Goal: Transaction & Acquisition: Purchase product/service

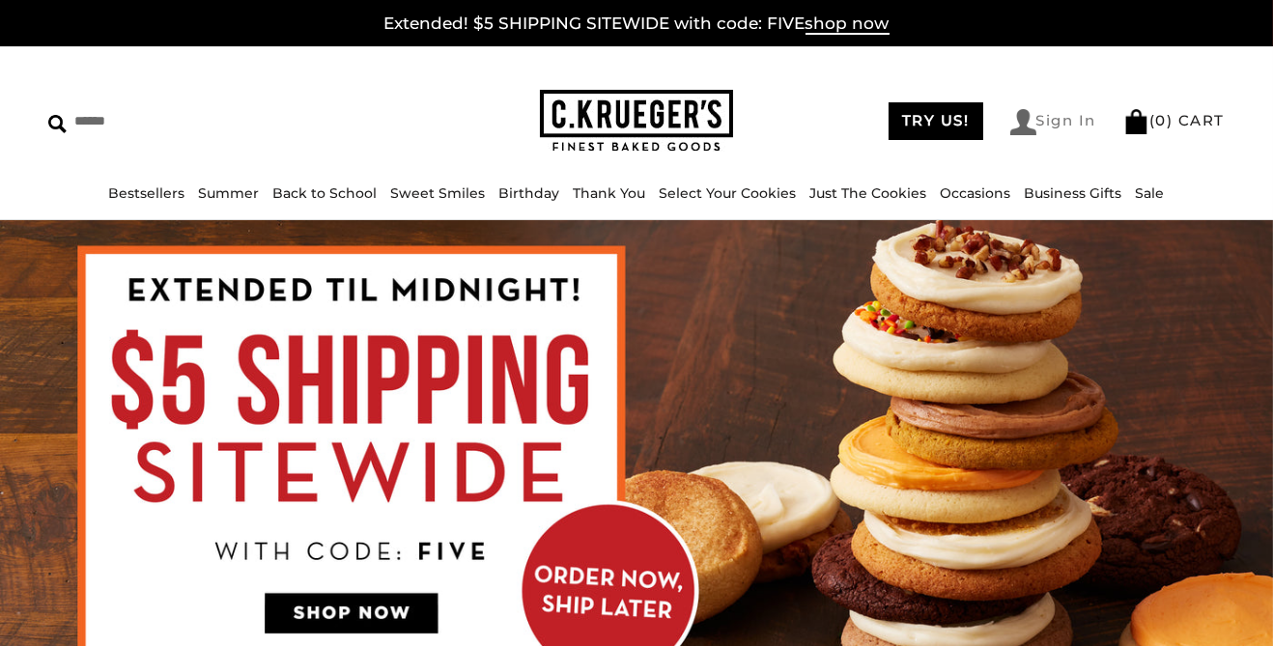
click at [1050, 125] on link "Sign In" at bounding box center [1053, 122] width 87 height 26
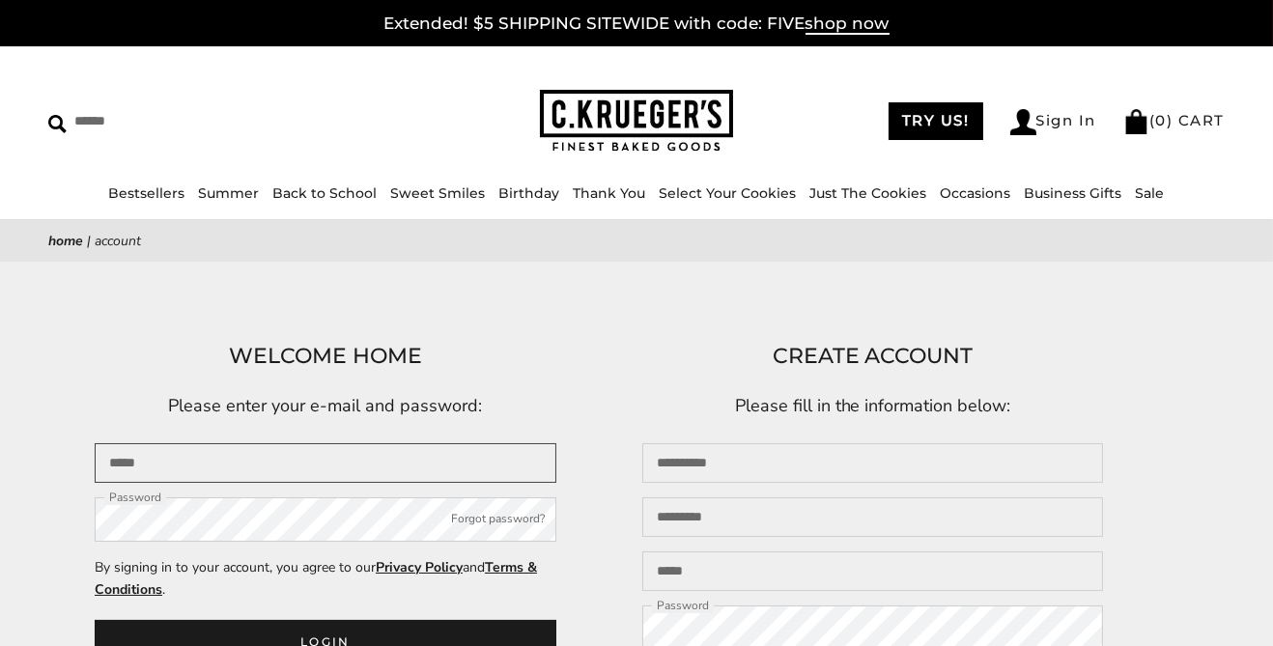
click at [313, 462] on input "Email" at bounding box center [326, 463] width 462 height 40
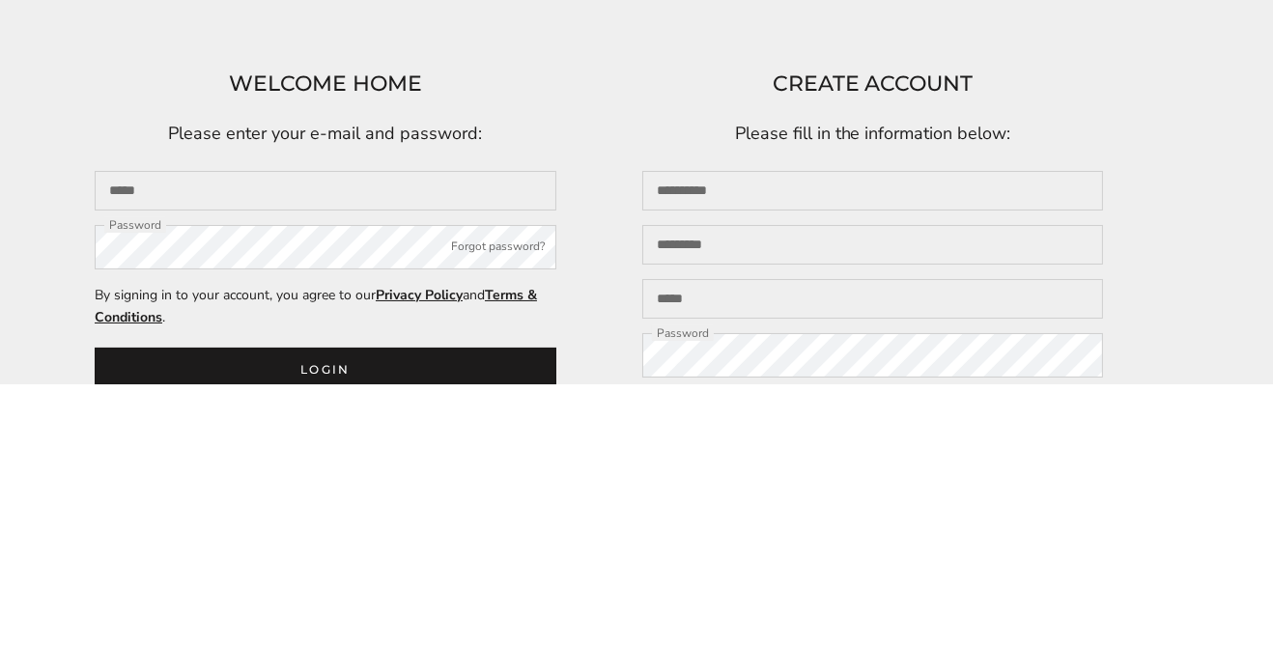
scroll to position [11, 0]
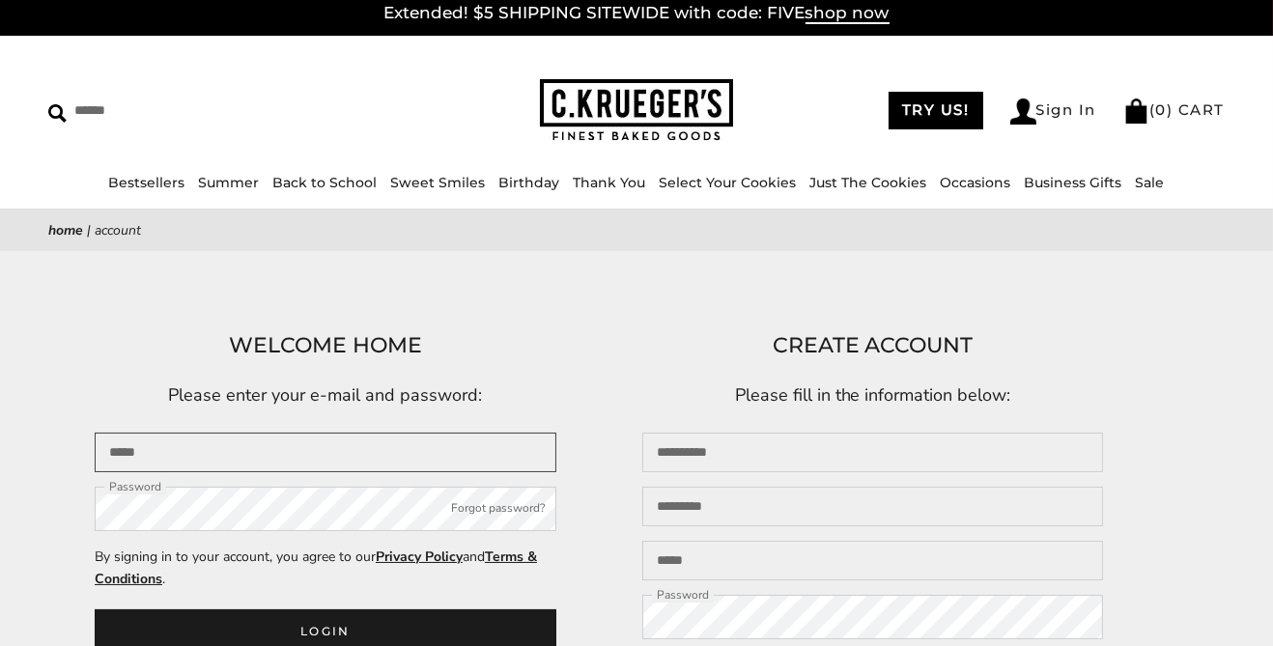
type input "**********"
click at [95, 609] on button "Login" at bounding box center [326, 630] width 462 height 43
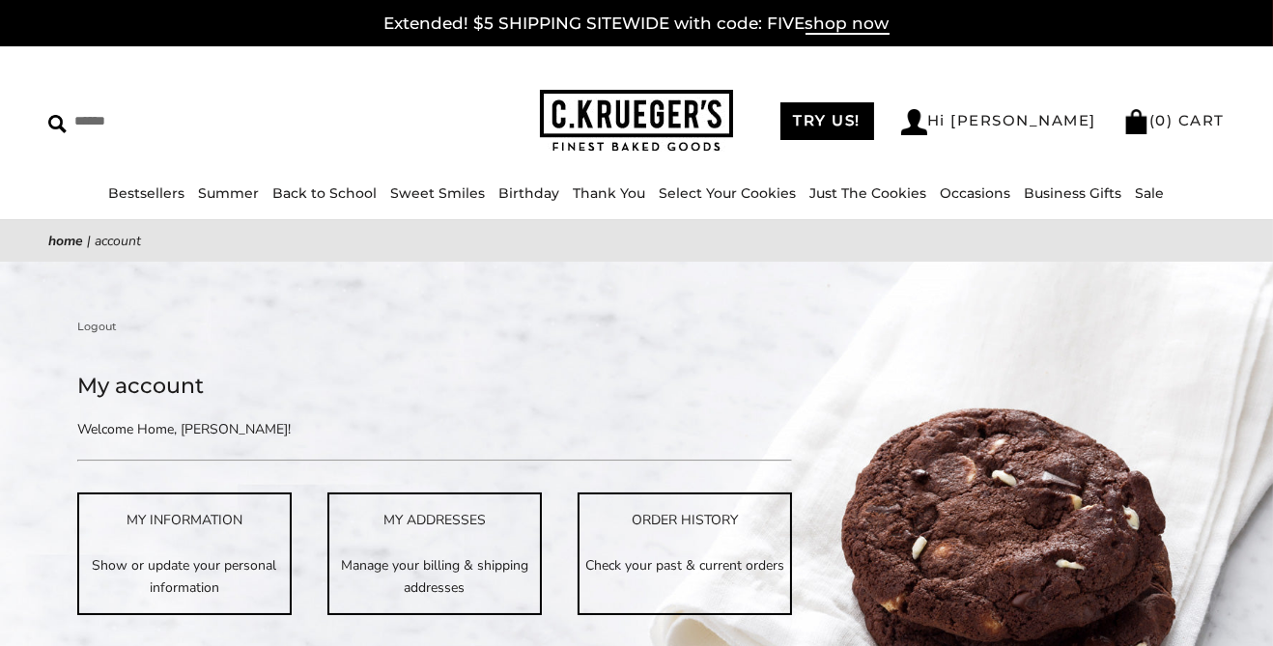
click at [751, 199] on link "Select Your Cookies" at bounding box center [728, 192] width 137 height 17
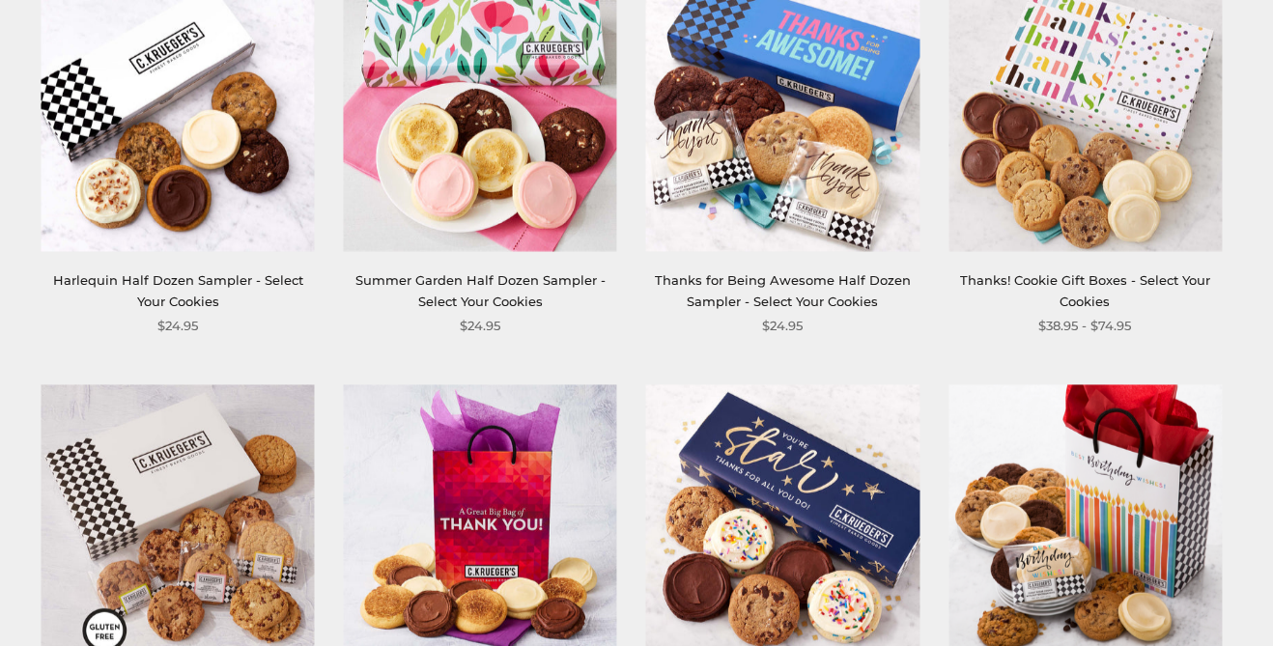
scroll to position [2059, 0]
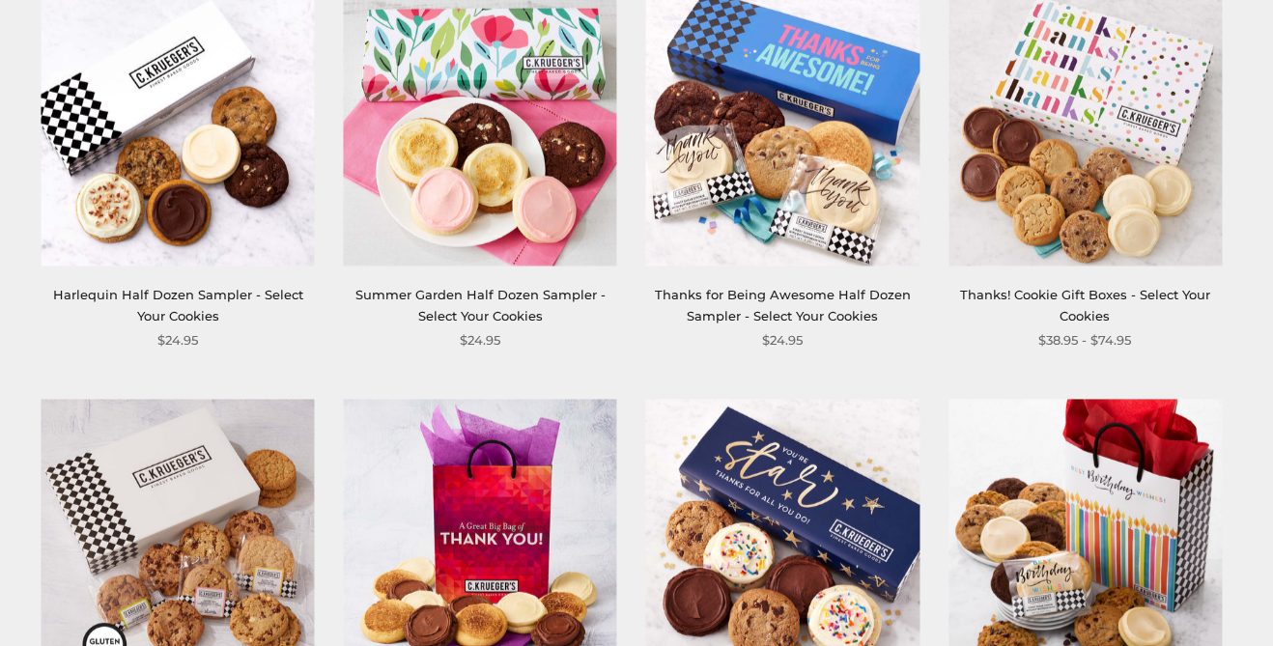
click at [826, 296] on link "Thanks for Being Awesome Half Dozen Sampler - Select Your Cookies" at bounding box center [783, 305] width 256 height 36
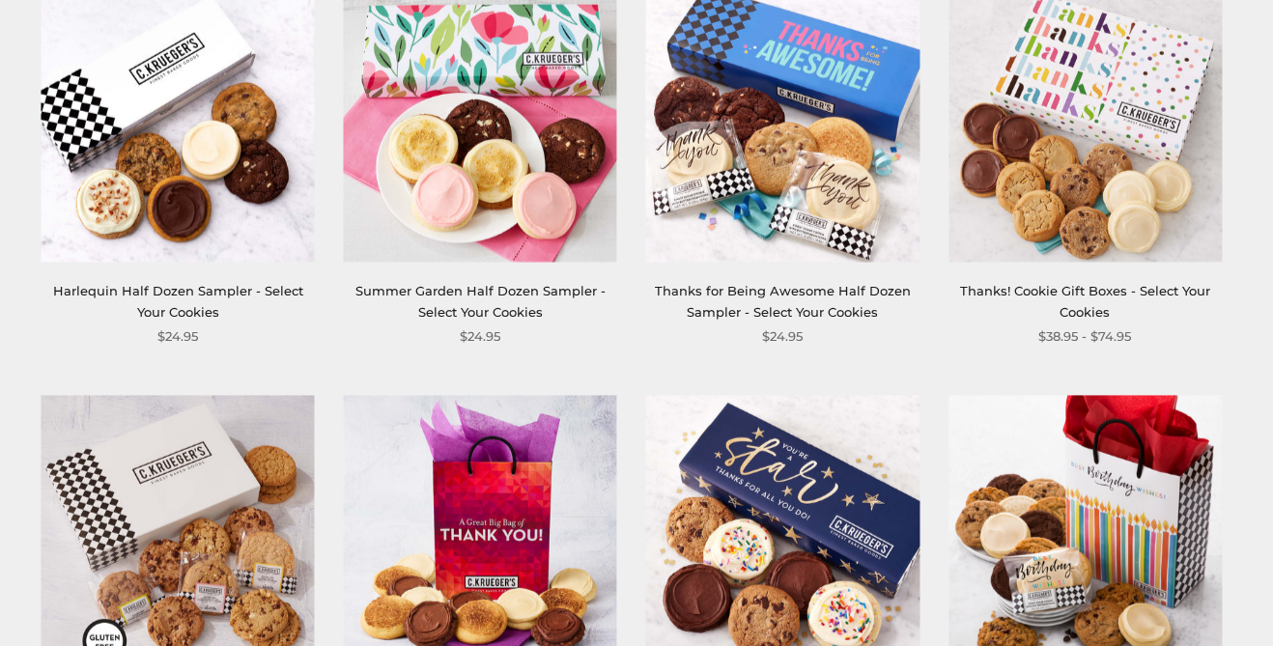
scroll to position [2070, 0]
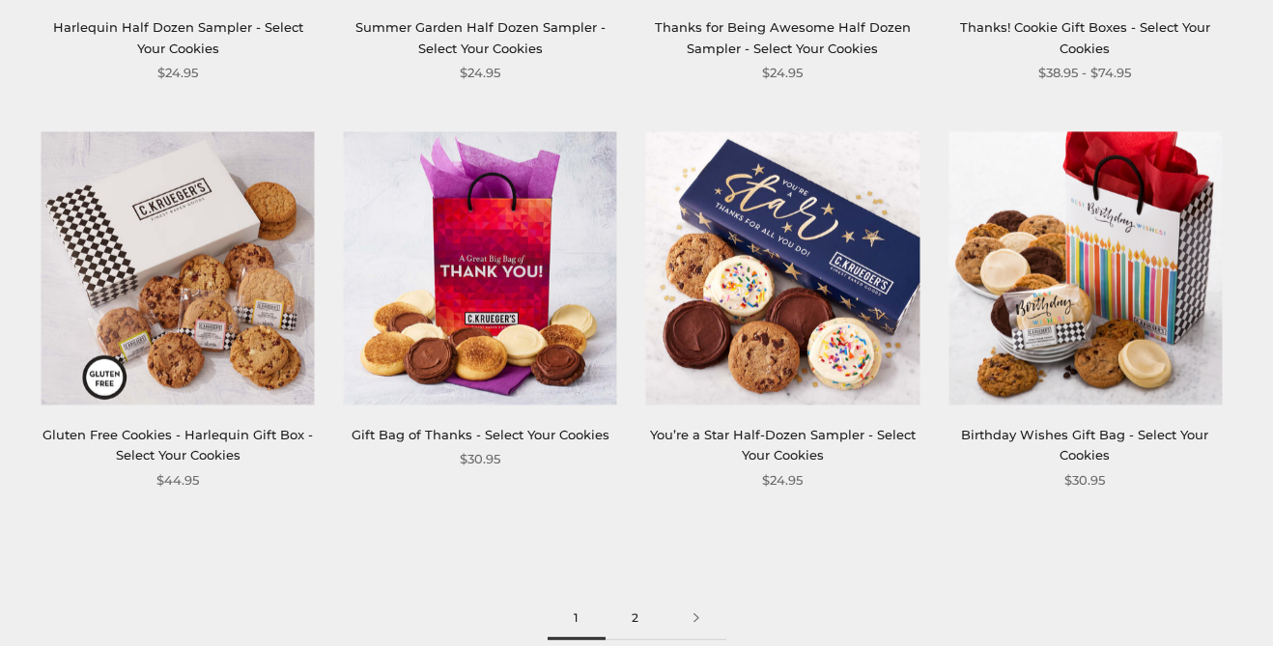
click at [636, 623] on link "2" at bounding box center [636, 618] width 61 height 43
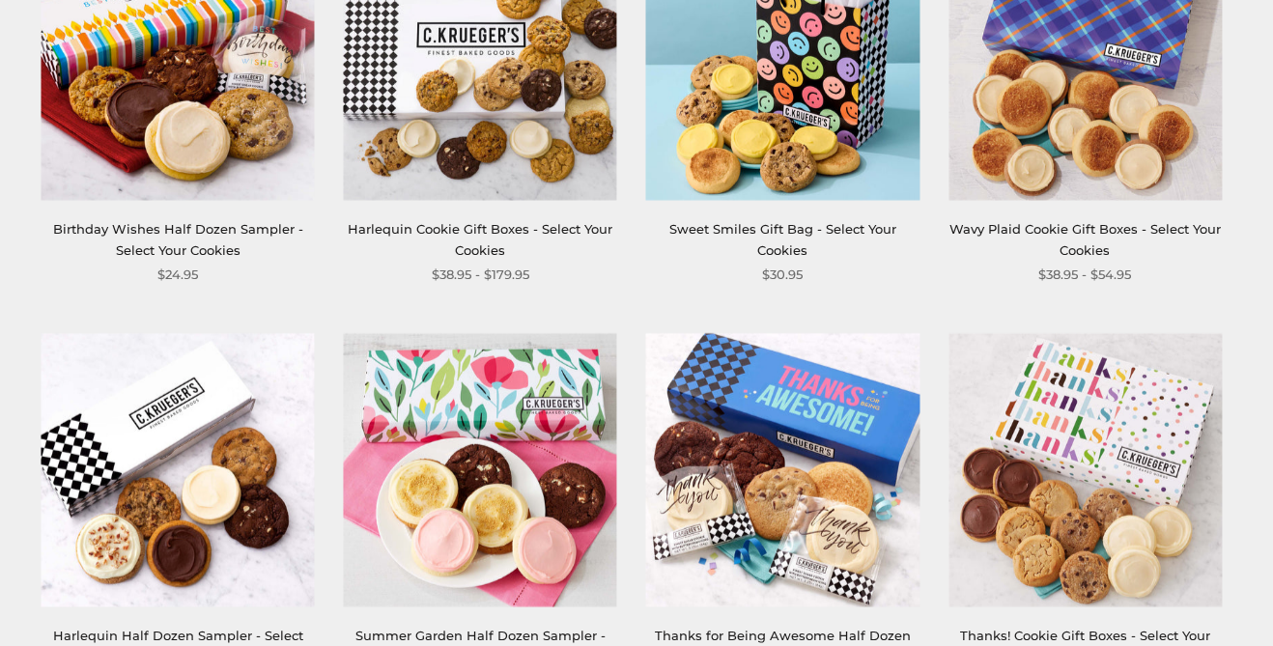
scroll to position [1799, 0]
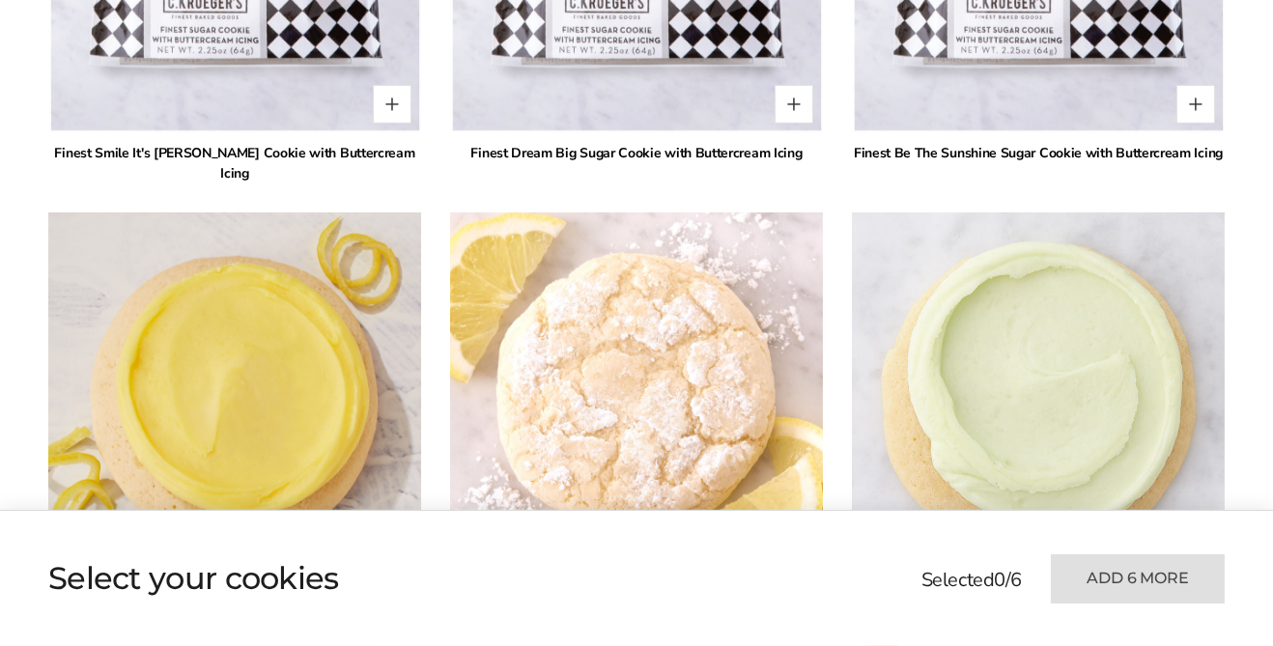
scroll to position [1630, 0]
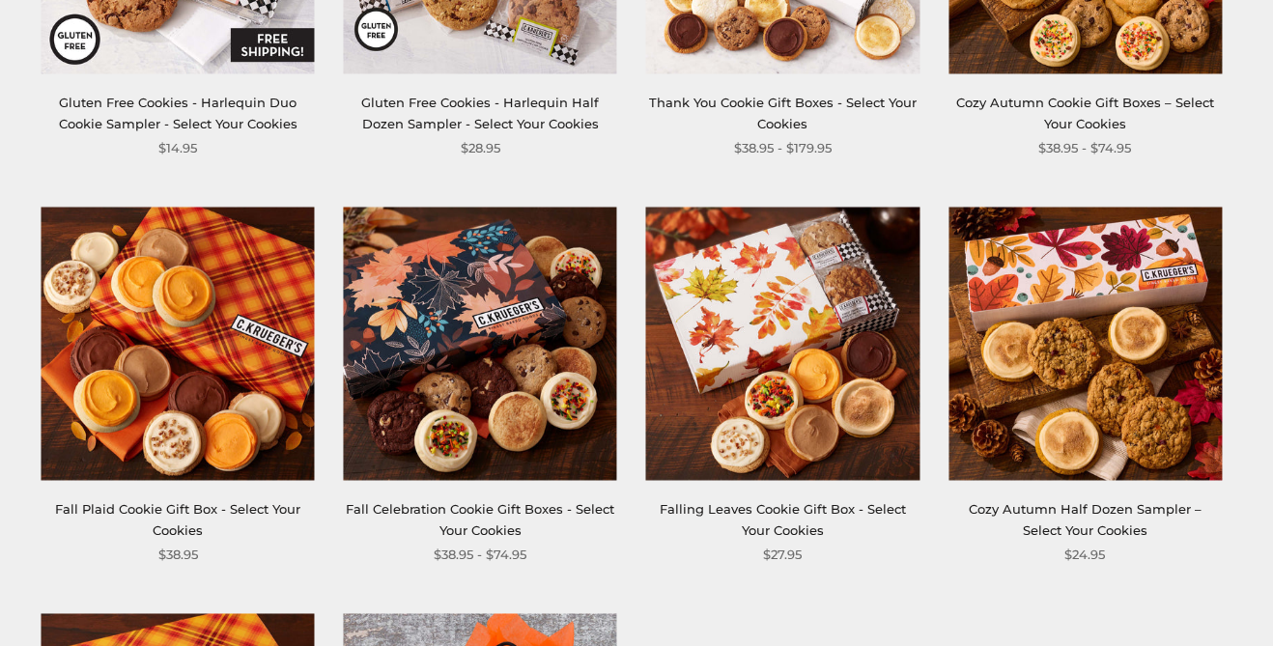
scroll to position [621, 0]
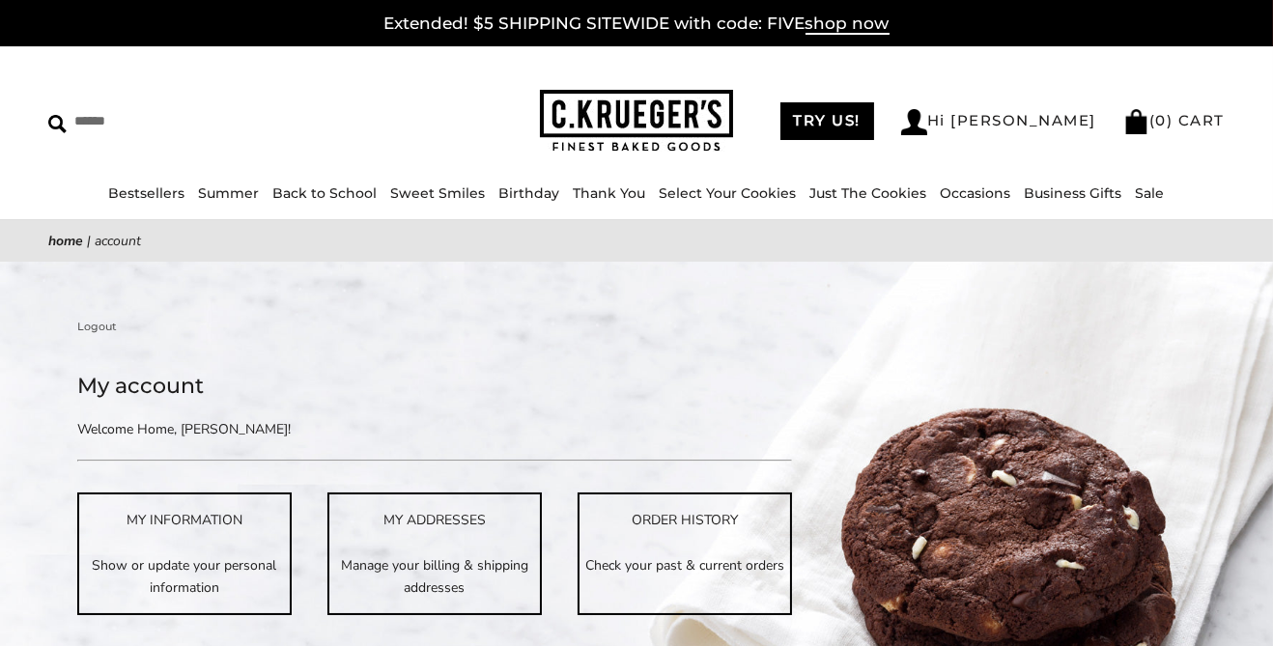
click at [616, 196] on link "Thank You" at bounding box center [610, 192] width 72 height 17
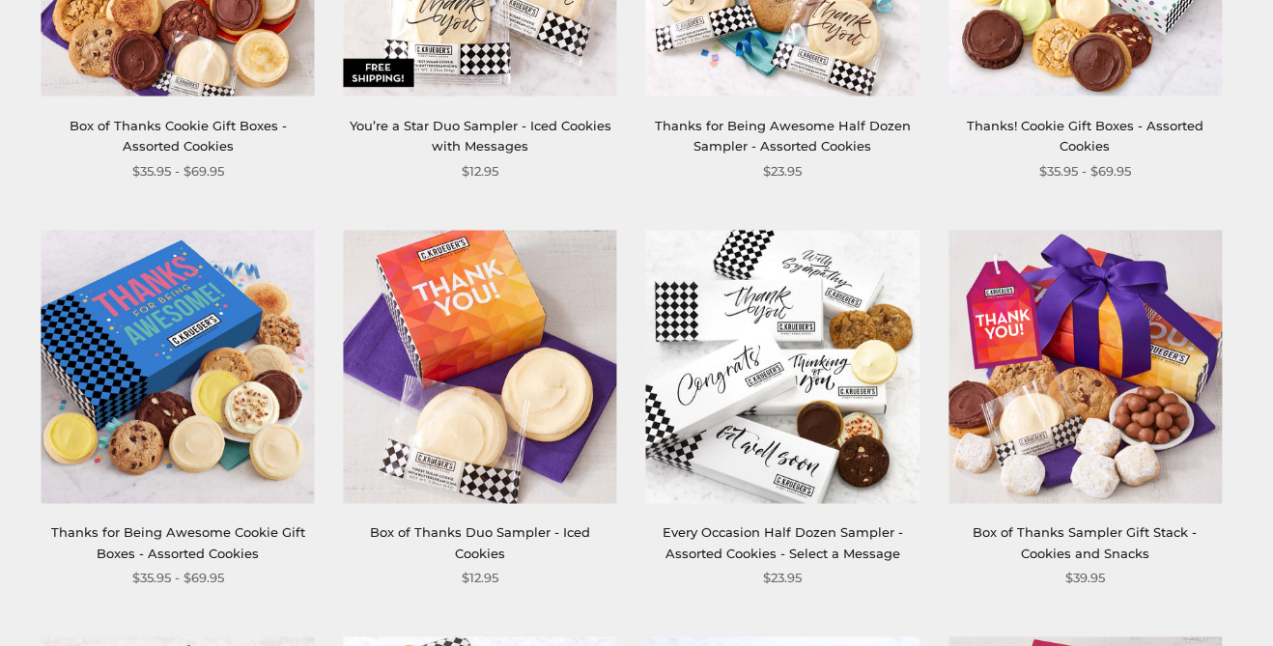
scroll to position [580, 0]
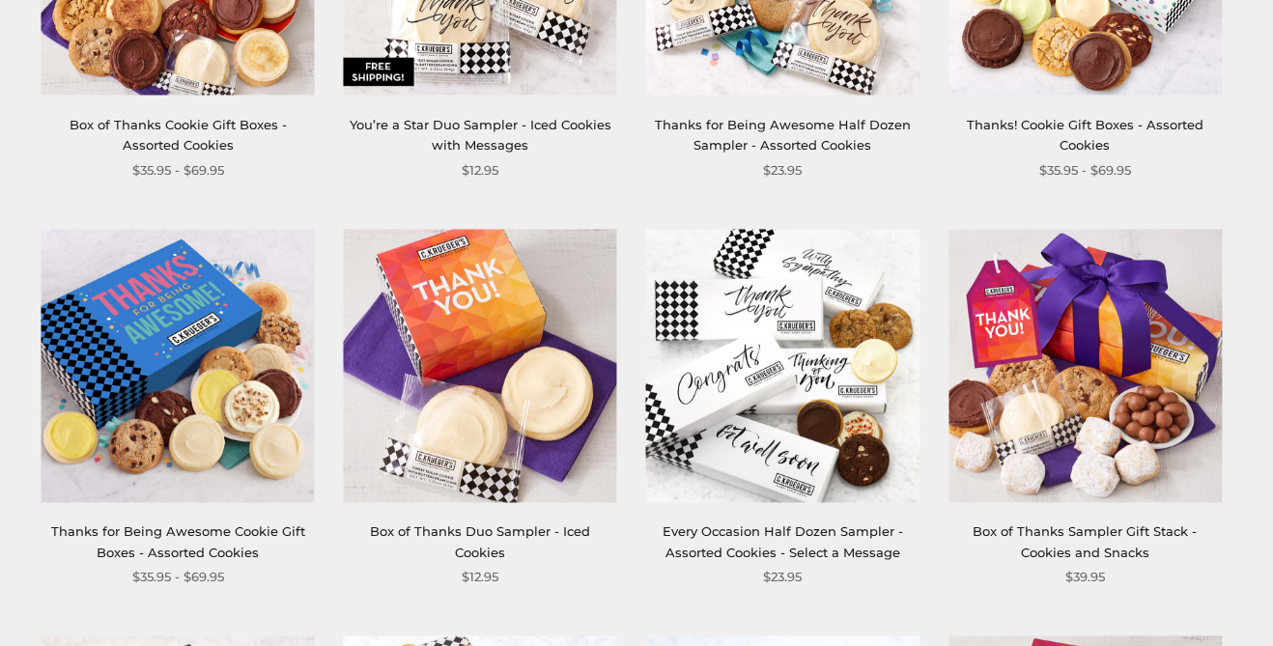
click at [119, 328] on img at bounding box center [178, 365] width 273 height 273
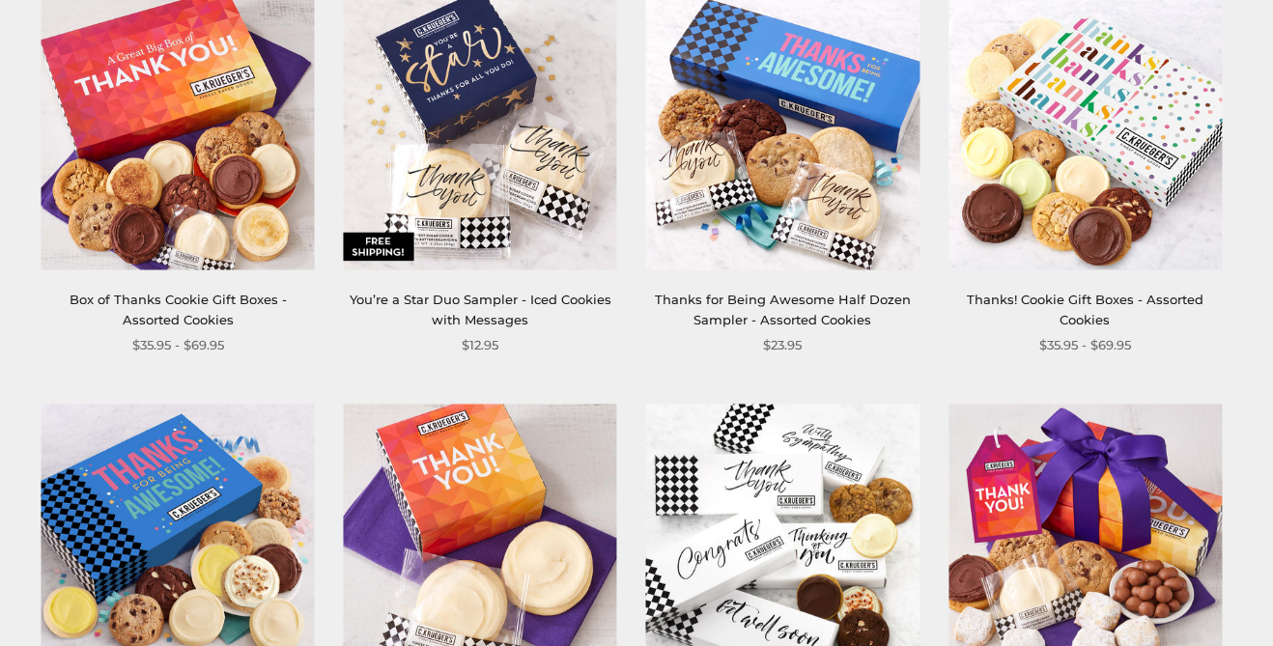
scroll to position [0, 0]
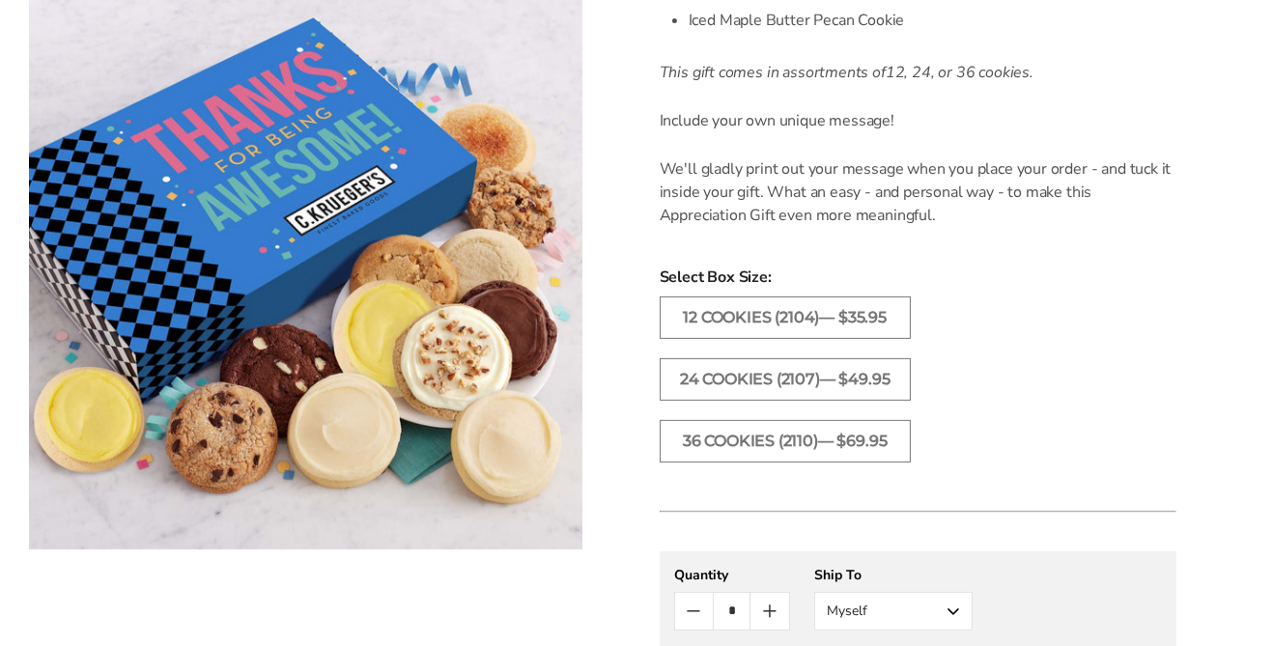
scroll to position [1052, 0]
click at [876, 374] on label "24 Cookies (2107)— $49.95" at bounding box center [785, 378] width 251 height 42
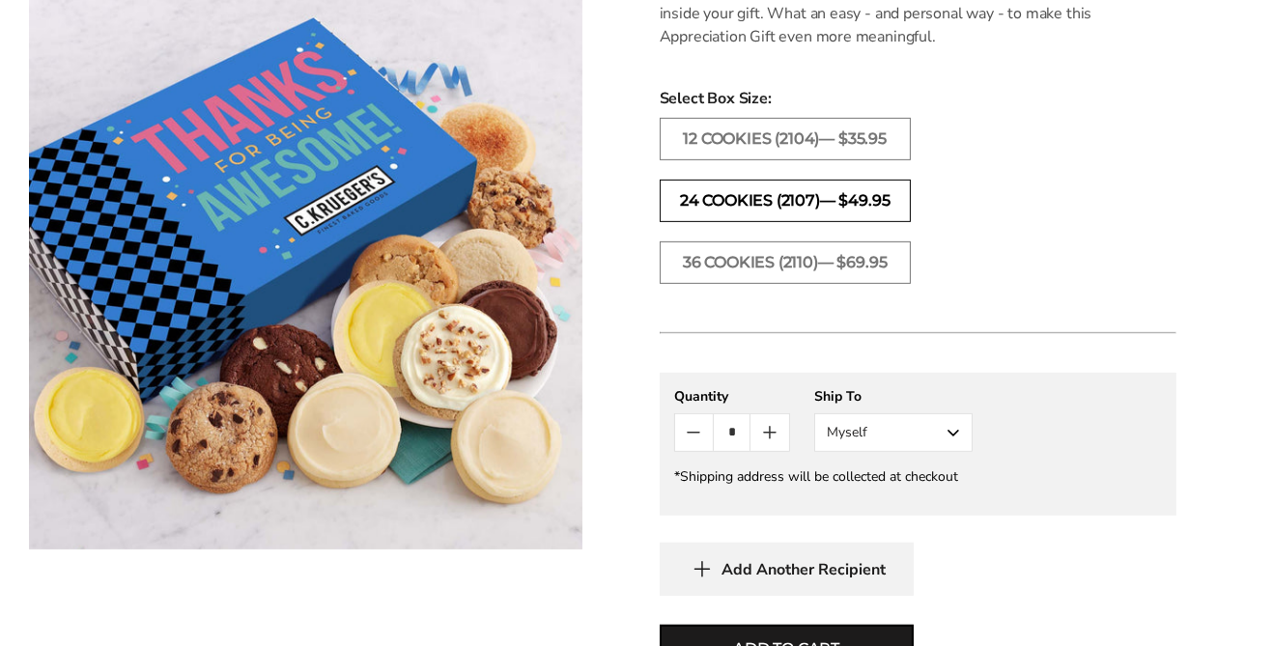
scroll to position [1230, 0]
click at [960, 435] on button "Myself" at bounding box center [893, 431] width 158 height 39
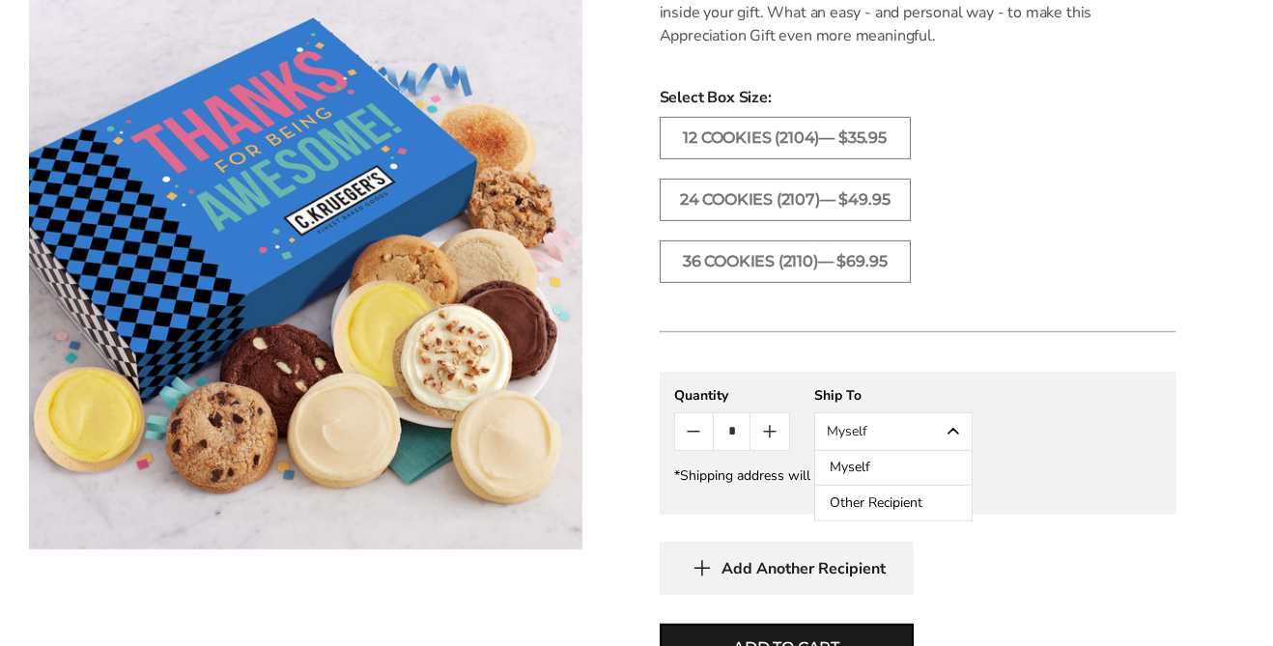
click at [946, 505] on button "Other Recipient" at bounding box center [893, 503] width 156 height 35
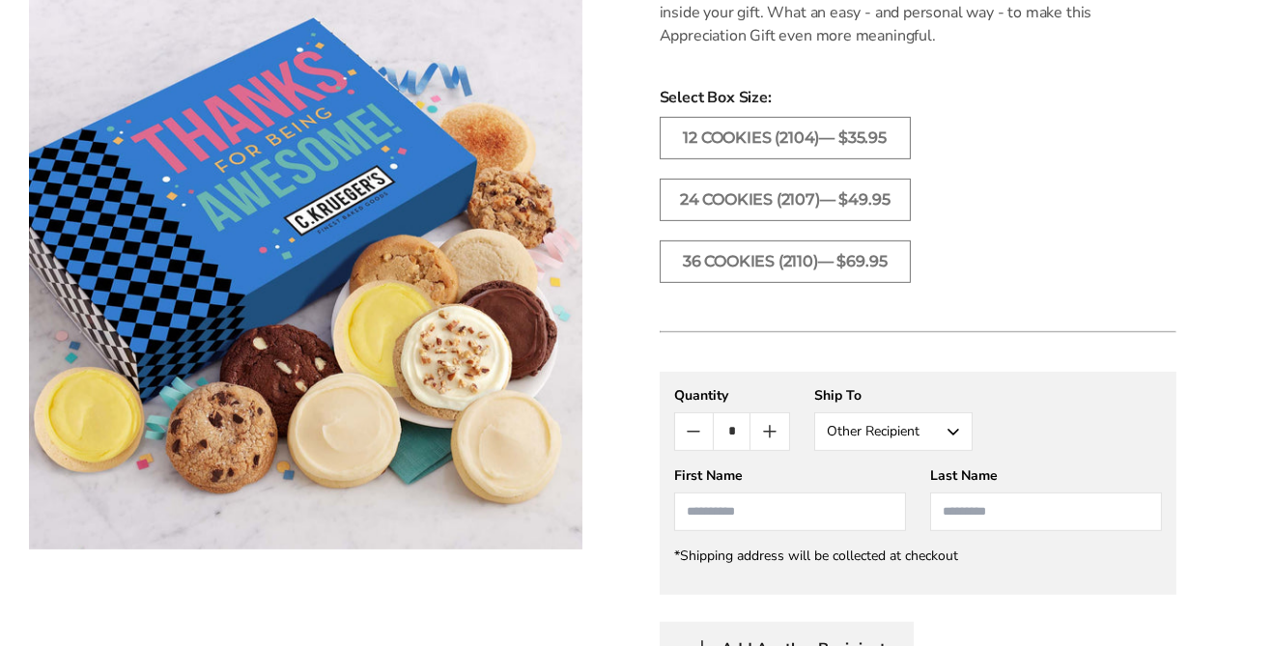
click at [823, 514] on input "First Name" at bounding box center [790, 512] width 232 height 39
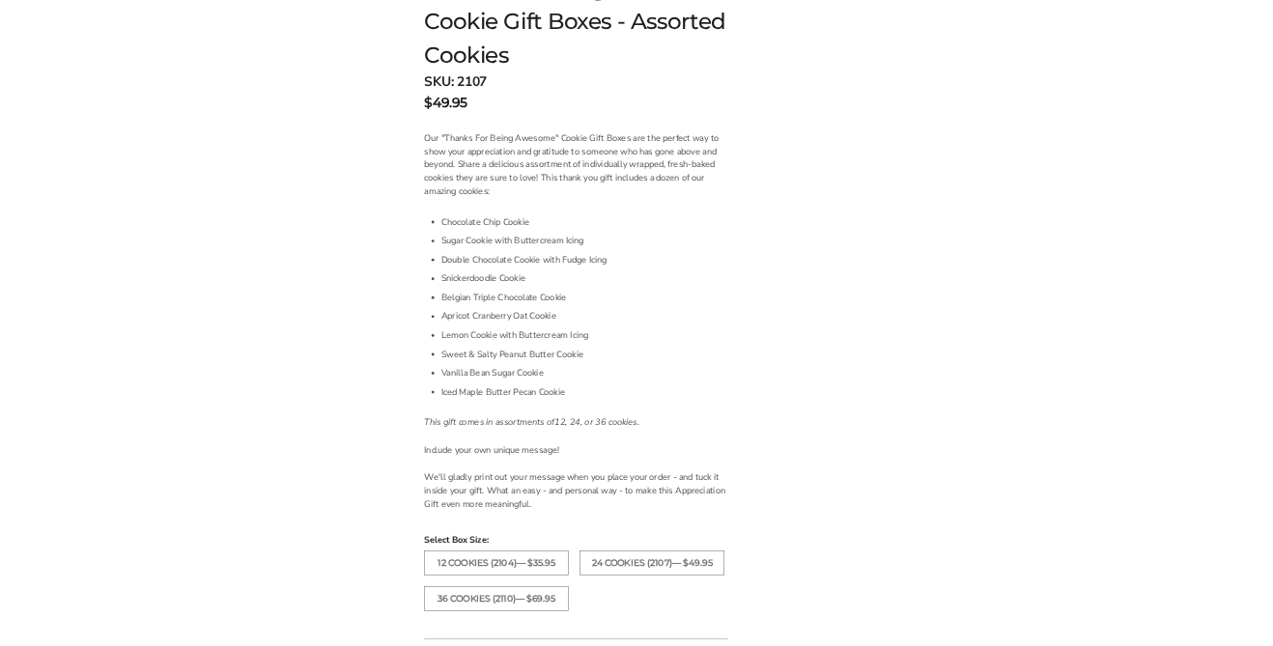
scroll to position [390, 0]
